Goal: Check status: Check status

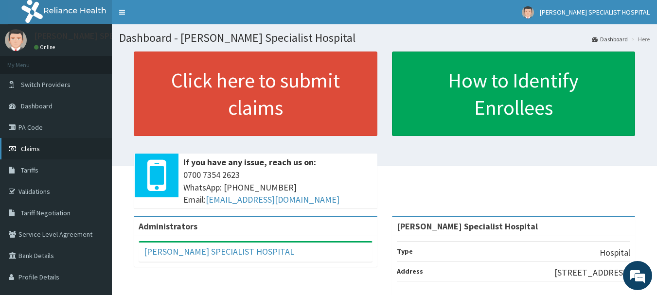
click at [30, 146] on span "Claims" at bounding box center [30, 148] width 19 height 9
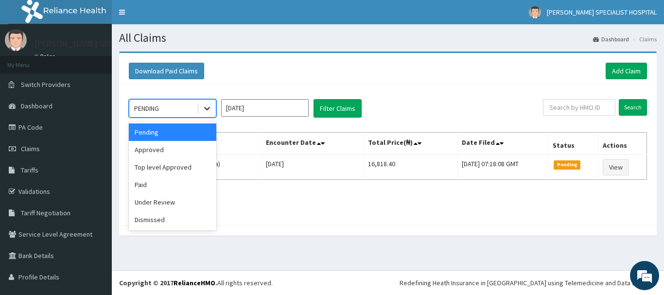
click at [206, 108] on icon at bounding box center [207, 108] width 6 height 3
click at [170, 165] on div "Top level Approved" at bounding box center [172, 166] width 87 height 17
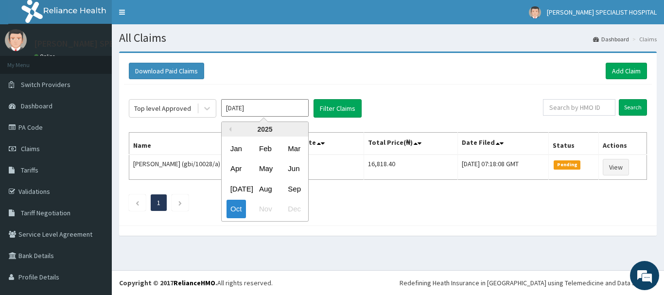
click at [275, 105] on input "[DATE]" at bounding box center [264, 107] width 87 height 17
click at [229, 130] on button "Previous Year" at bounding box center [229, 129] width 5 height 5
click at [289, 188] on div "Sep" at bounding box center [293, 189] width 19 height 18
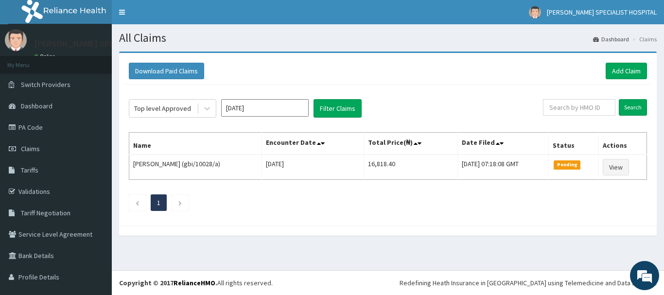
click at [250, 108] on input "[DATE]" at bounding box center [264, 107] width 87 height 17
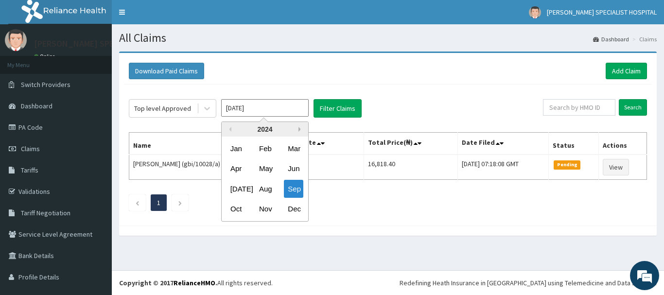
click at [300, 130] on button "Next Year" at bounding box center [300, 129] width 5 height 5
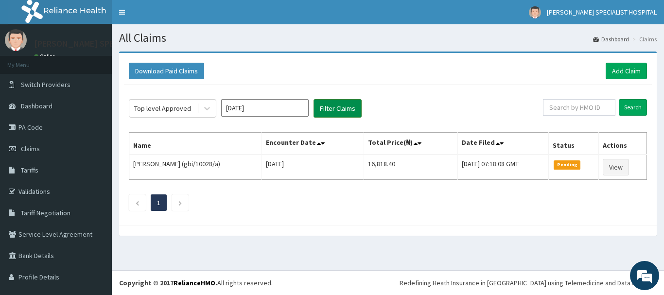
click at [334, 107] on button "Filter Claims" at bounding box center [338, 108] width 48 height 18
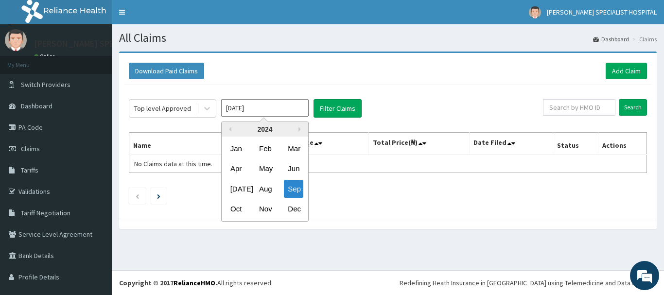
click at [266, 113] on input "[DATE]" at bounding box center [264, 107] width 87 height 17
click at [297, 128] on div "2024" at bounding box center [265, 129] width 87 height 15
click at [300, 130] on button "Next Year" at bounding box center [300, 129] width 5 height 5
click at [296, 189] on div "Sep" at bounding box center [293, 189] width 19 height 18
type input "[DATE]"
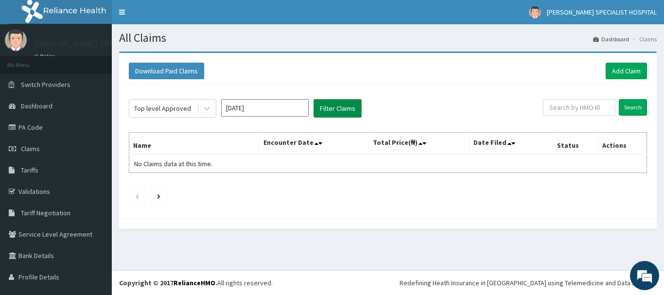
click at [324, 109] on button "Filter Claims" at bounding box center [338, 108] width 48 height 18
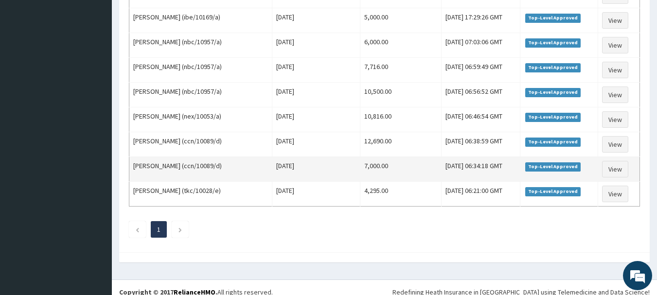
scroll to position [652, 0]
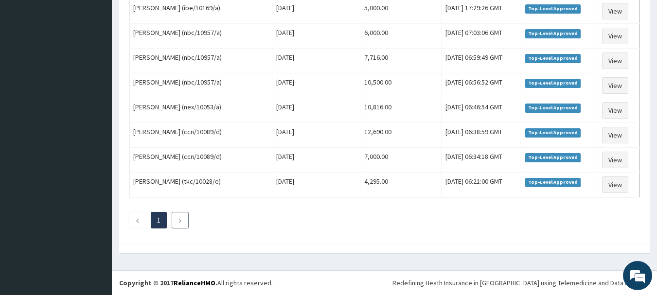
click at [185, 223] on li at bounding box center [180, 220] width 17 height 17
click at [184, 222] on li at bounding box center [180, 220] width 17 height 17
click at [139, 220] on icon "Previous page" at bounding box center [137, 221] width 4 height 6
click at [182, 223] on icon "Next page" at bounding box center [180, 221] width 4 height 6
click at [160, 219] on link "1" at bounding box center [158, 220] width 3 height 9
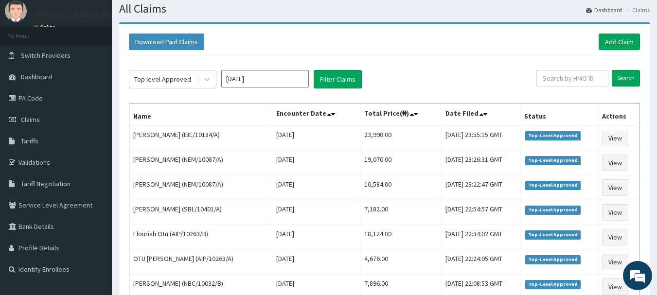
scroll to position [0, 0]
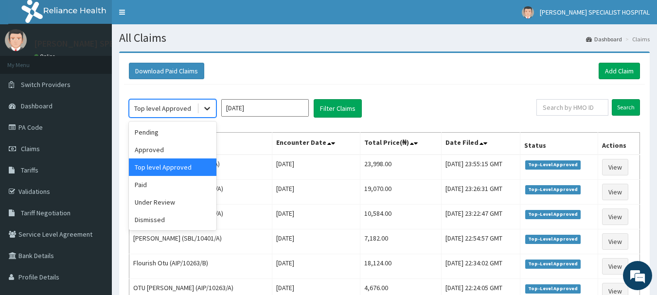
click at [207, 108] on icon at bounding box center [207, 109] width 10 height 10
click at [172, 149] on div "Approved" at bounding box center [172, 149] width 87 height 17
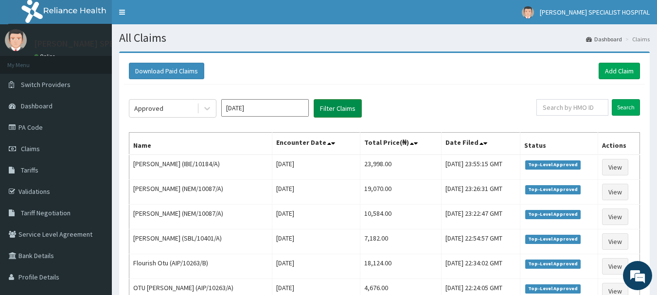
click at [333, 109] on button "Filter Claims" at bounding box center [338, 108] width 48 height 18
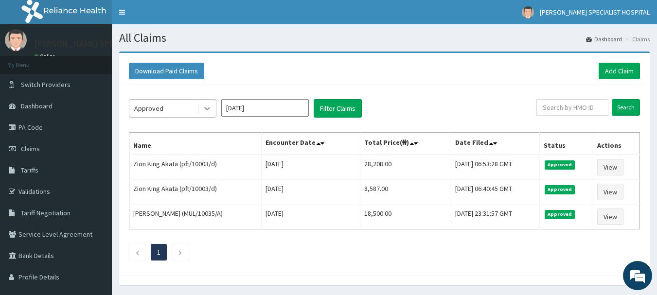
click at [208, 108] on icon at bounding box center [207, 108] width 6 height 3
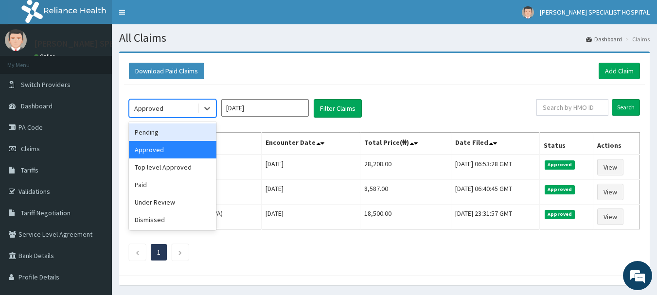
click at [194, 137] on div "Pending" at bounding box center [172, 131] width 87 height 17
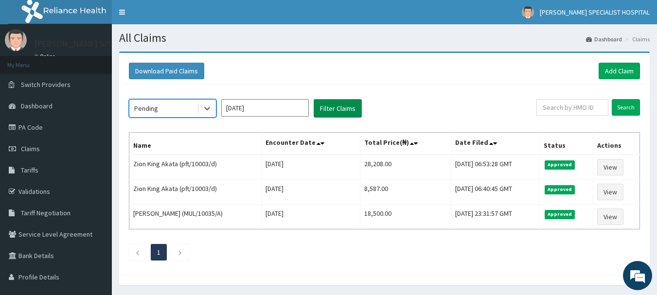
click at [323, 111] on button "Filter Claims" at bounding box center [338, 108] width 48 height 18
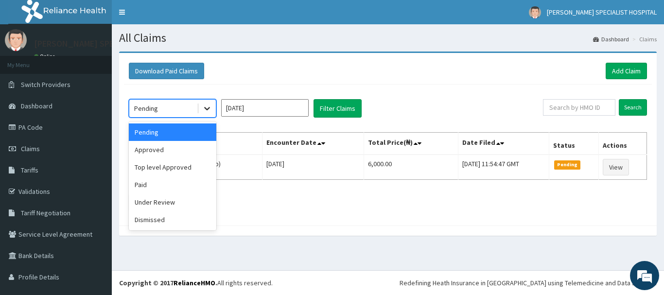
click at [208, 109] on icon at bounding box center [207, 108] width 6 height 3
click at [150, 186] on div "Paid" at bounding box center [172, 184] width 87 height 17
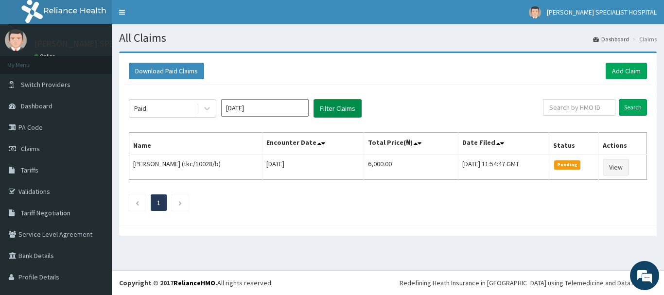
click at [332, 110] on button "Filter Claims" at bounding box center [338, 108] width 48 height 18
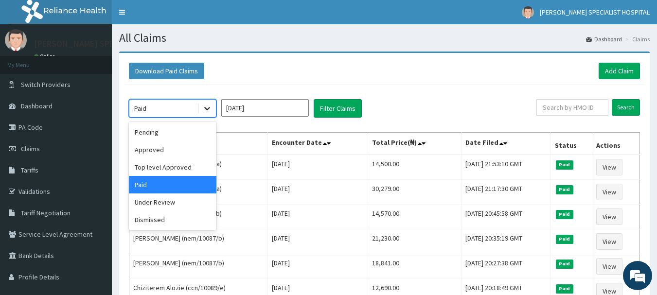
click at [204, 107] on icon at bounding box center [207, 109] width 10 height 10
click at [154, 201] on div "Under Review" at bounding box center [172, 201] width 87 height 17
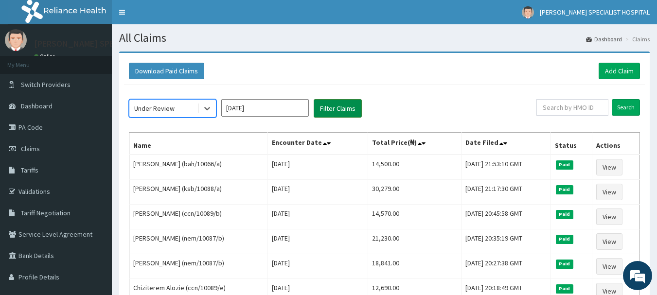
click at [332, 107] on button "Filter Claims" at bounding box center [338, 108] width 48 height 18
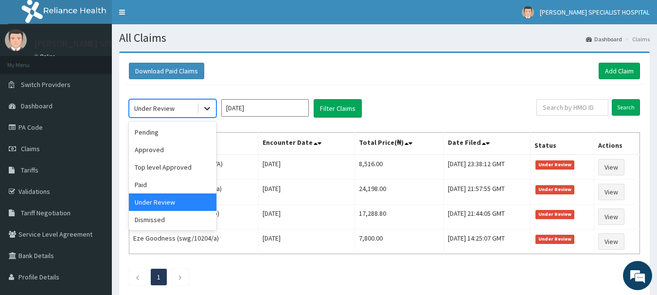
click at [208, 106] on icon at bounding box center [207, 109] width 10 height 10
click at [175, 220] on div "Dismissed" at bounding box center [172, 219] width 87 height 17
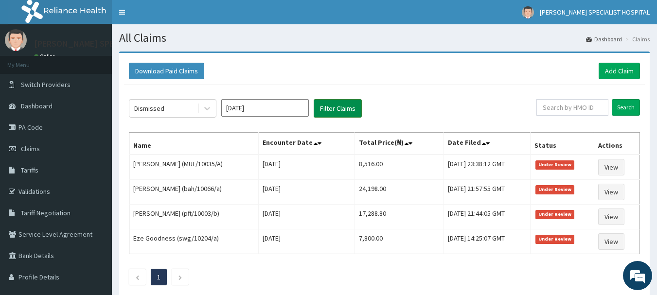
click at [331, 111] on button "Filter Claims" at bounding box center [338, 108] width 48 height 18
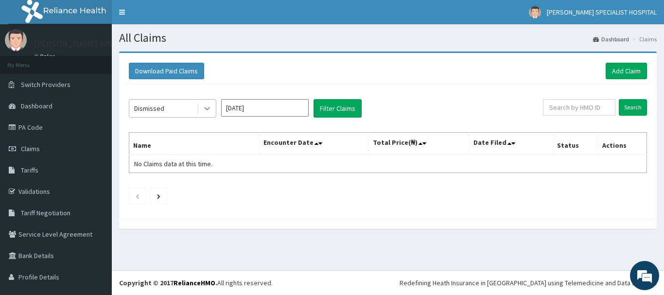
click at [207, 108] on icon at bounding box center [207, 109] width 10 height 10
click at [250, 211] on div "Dismissed [DATE] Filter Claims Search Name Encounter Date Total Price(₦) Date F…" at bounding box center [388, 149] width 528 height 129
